Goal: Find specific page/section: Find specific page/section

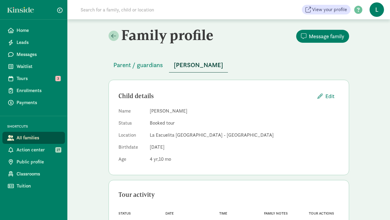
scroll to position [30, 0]
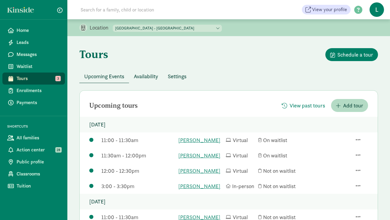
scroll to position [80, 0]
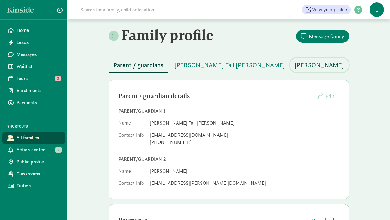
click at [295, 67] on span "[PERSON_NAME]" at bounding box center [319, 65] width 49 height 10
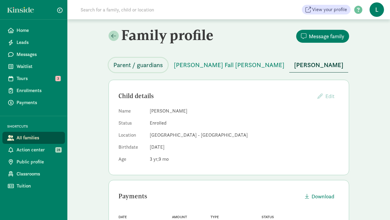
click at [126, 68] on span "Parent / guardians" at bounding box center [138, 65] width 50 height 10
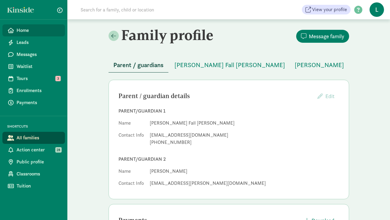
click at [28, 32] on span "Home" at bounding box center [39, 30] width 44 height 7
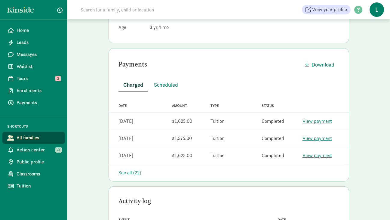
scroll to position [139, 0]
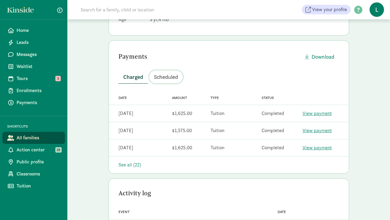
click at [164, 80] on span "Scheduled" at bounding box center [166, 77] width 24 height 8
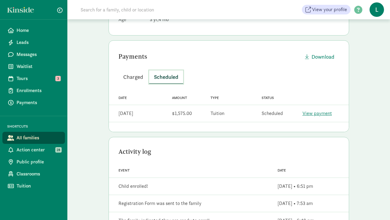
scroll to position [0, 0]
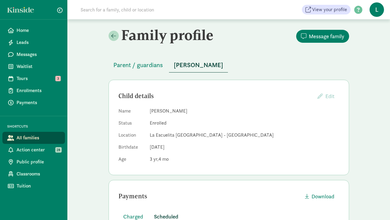
click at [99, 12] on input at bounding box center [161, 10] width 169 height 12
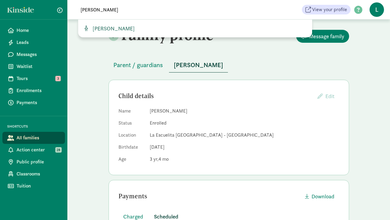
type input "[PERSON_NAME]"
click at [107, 25] on span "[PERSON_NAME]" at bounding box center [112, 28] width 44 height 7
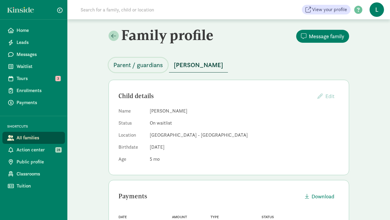
click at [142, 63] on span "Parent / guardians" at bounding box center [138, 65] width 50 height 10
